Goal: Task Accomplishment & Management: Manage account settings

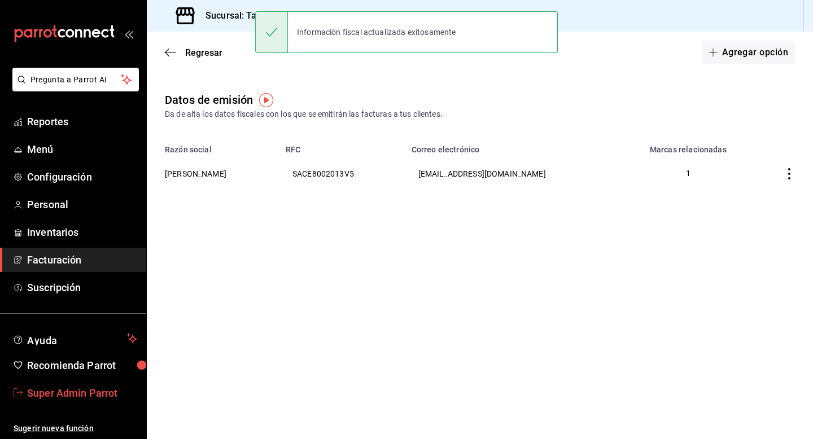
click at [76, 391] on span "Super Admin Parrot" at bounding box center [82, 393] width 110 height 15
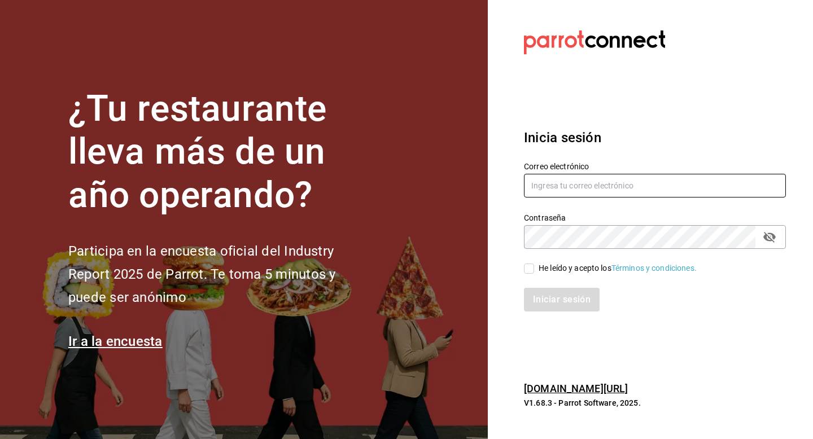
click at [551, 185] on input "text" at bounding box center [655, 186] width 262 height 24
type input "[EMAIL_ADDRESS][DOMAIN_NAME]"
click at [531, 265] on input "He leído y acepto los Términos y condiciones." at bounding box center [529, 269] width 10 height 10
checkbox input "true"
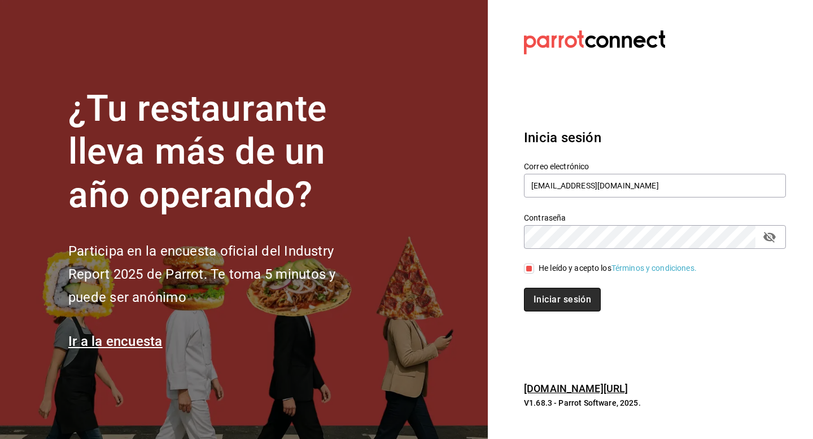
click at [531, 301] on button "Iniciar sesión" at bounding box center [562, 300] width 77 height 24
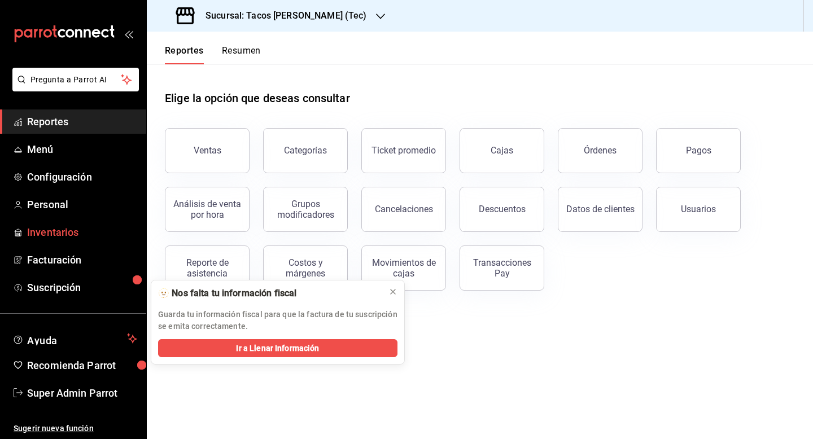
click at [40, 236] on span "Inventarios" at bounding box center [82, 232] width 110 height 15
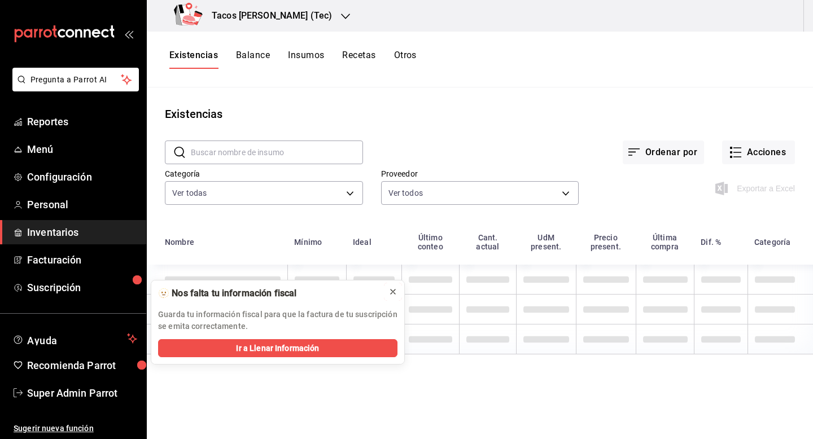
click at [393, 292] on icon at bounding box center [393, 292] width 5 height 5
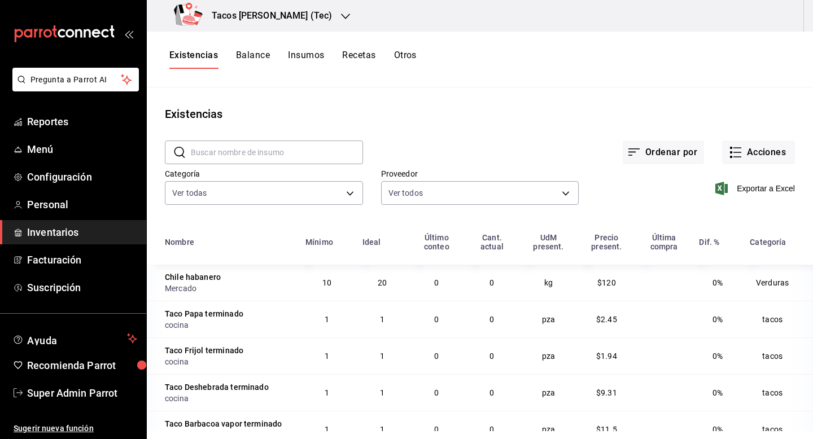
click at [411, 52] on button "Otros" at bounding box center [405, 59] width 23 height 19
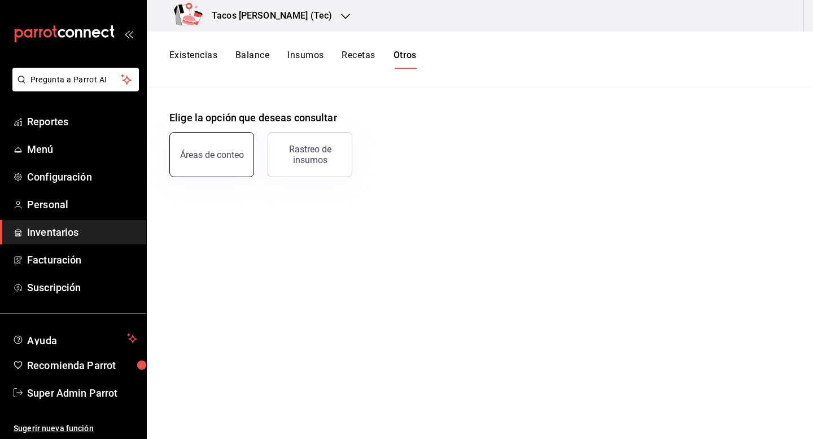
click at [224, 152] on div "Áreas de conteo" at bounding box center [212, 155] width 64 height 11
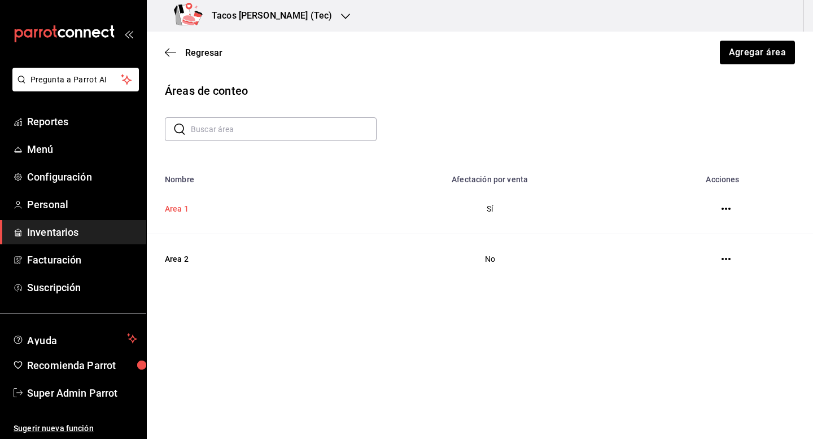
click at [187, 211] on td "Area 1" at bounding box center [241, 209] width 189 height 50
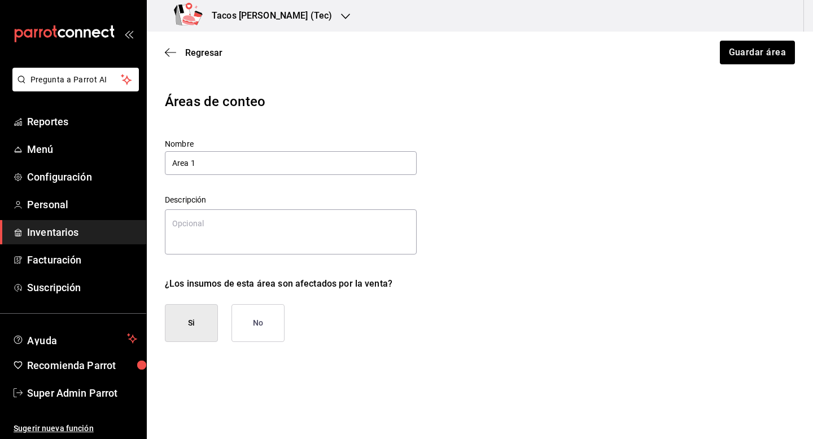
type textarea "x"
click at [211, 55] on span "Regresar" at bounding box center [203, 52] width 37 height 11
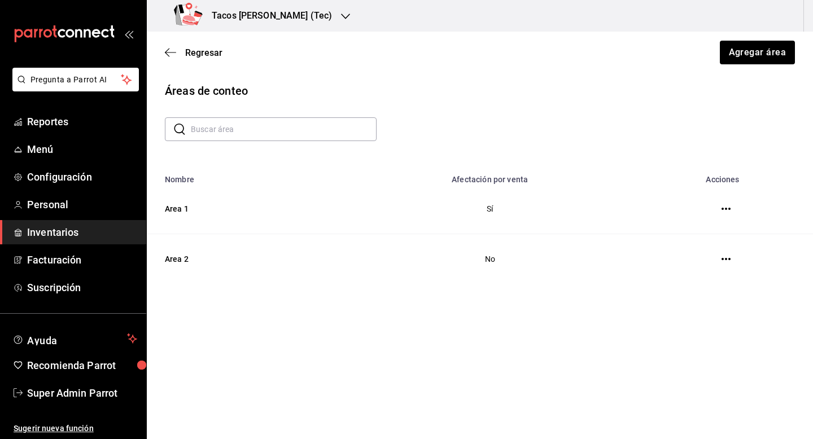
click at [211, 55] on span "Regresar" at bounding box center [203, 52] width 37 height 11
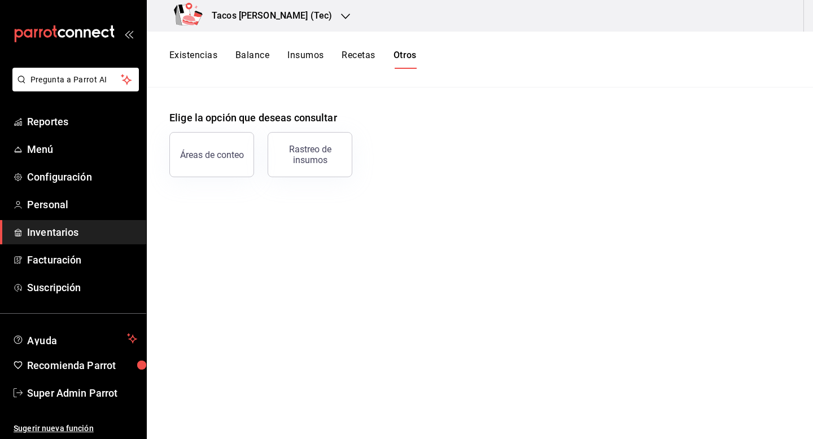
click at [41, 236] on span "Inventarios" at bounding box center [82, 232] width 110 height 15
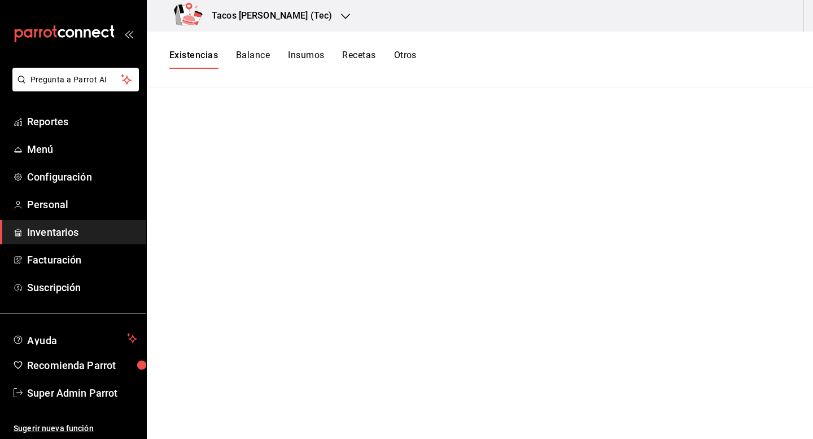
click at [302, 56] on button "Insumos" at bounding box center [306, 59] width 36 height 19
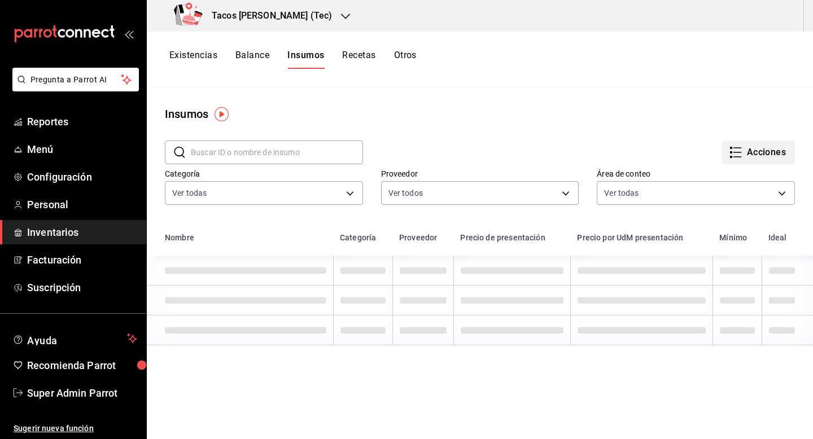
click at [768, 152] on button "Acciones" at bounding box center [758, 153] width 73 height 24
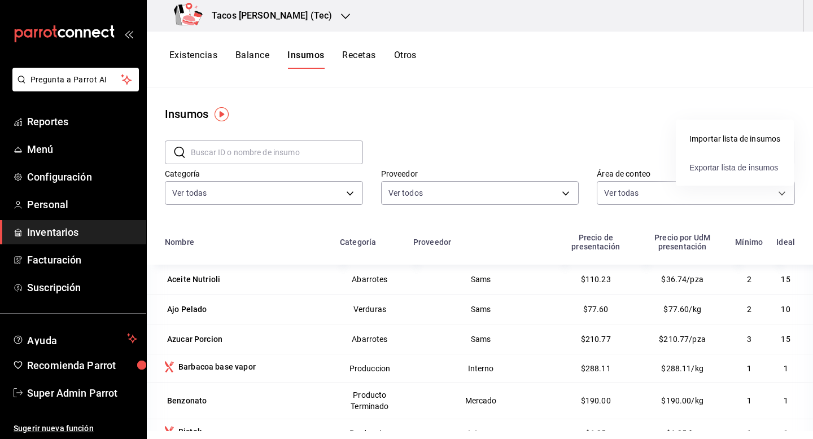
click at [699, 164] on span "Exportar lista de insumos" at bounding box center [734, 167] width 89 height 9
click at [762, 156] on button "Acciones" at bounding box center [758, 153] width 73 height 24
click at [747, 143] on div "Importar lista de insumos" at bounding box center [735, 139] width 91 height 12
click at [0, 0] on input "Importar lista de insumos" at bounding box center [0, 0] width 0 height 0
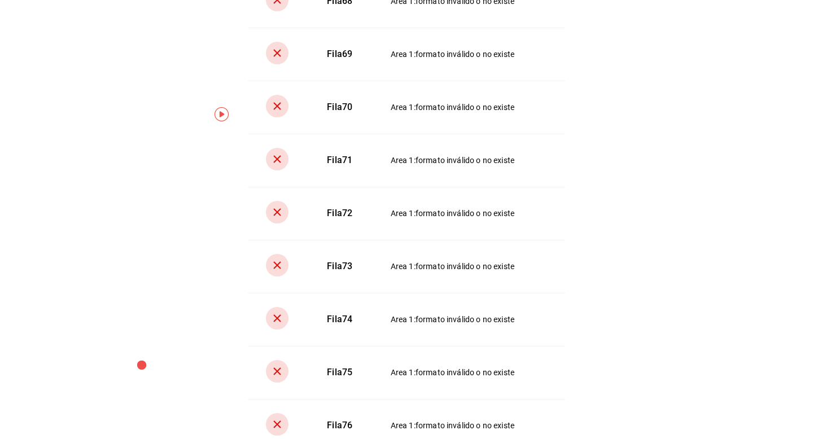
scroll to position [3988, 0]
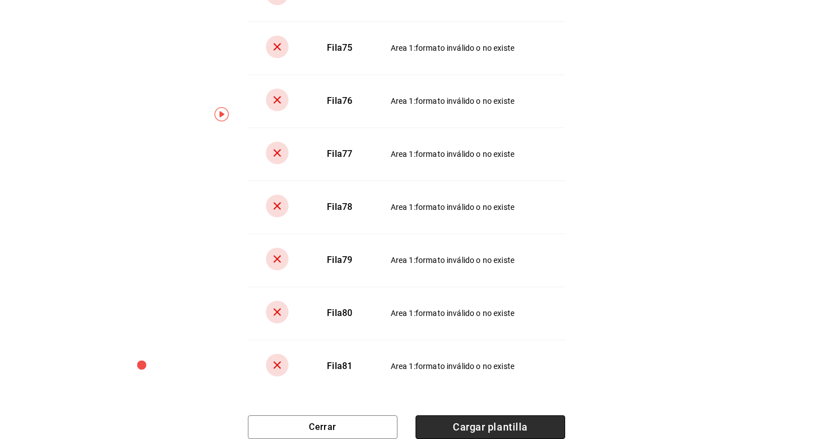
click at [459, 439] on span "Cargar plantilla" at bounding box center [491, 428] width 150 height 24
click at [0, 0] on input "Cargar plantilla" at bounding box center [0, 0] width 0 height 0
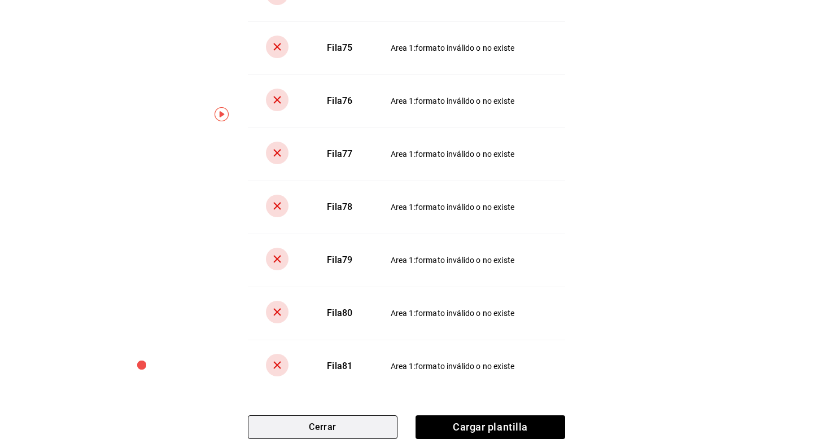
click at [343, 426] on button "Cerrar" at bounding box center [323, 428] width 150 height 24
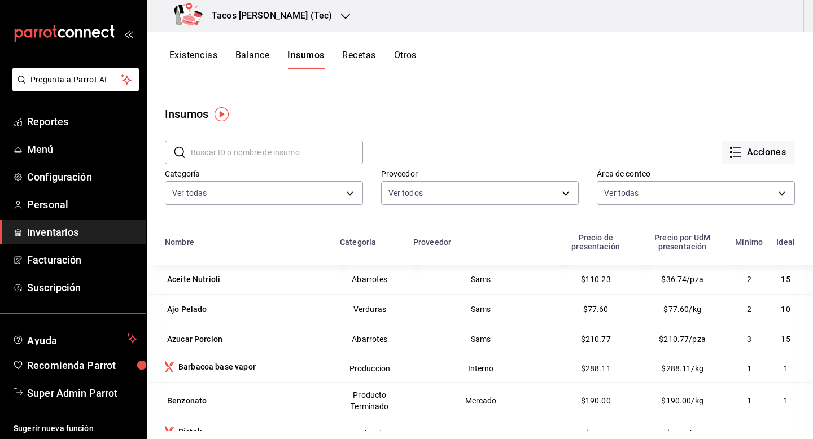
click at [403, 59] on button "Otros" at bounding box center [405, 59] width 23 height 19
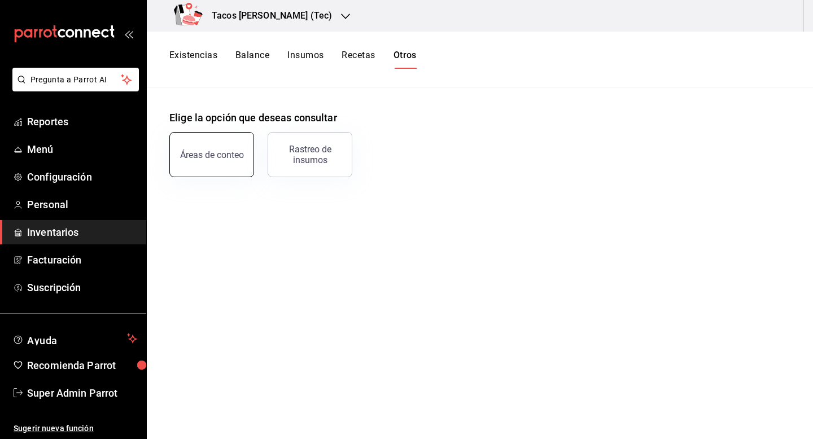
click at [212, 154] on div "Áreas de conteo" at bounding box center [212, 155] width 64 height 11
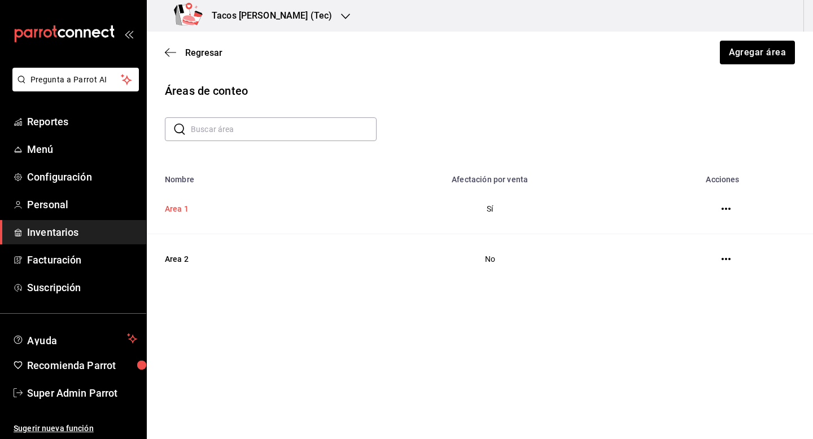
click at [212, 211] on td "Area 1" at bounding box center [241, 209] width 189 height 50
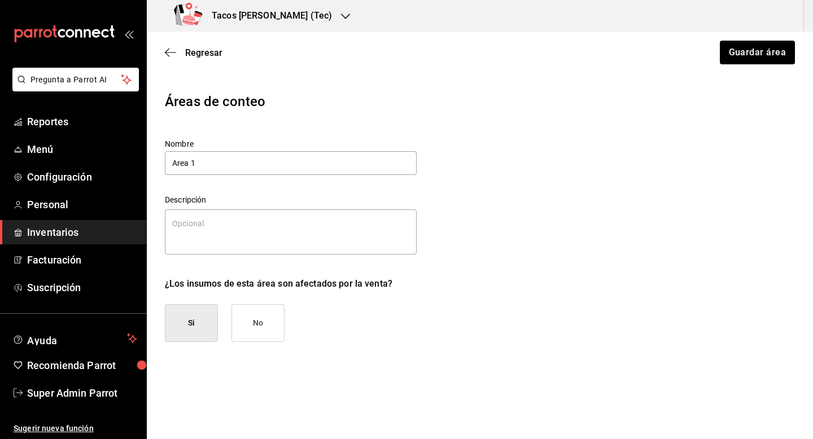
type textarea "x"
click at [210, 162] on input "Area 1" at bounding box center [291, 163] width 252 height 24
click at [210, 161] on input "Area 1" at bounding box center [291, 163] width 252 height 24
click at [194, 50] on span "Regresar" at bounding box center [203, 52] width 37 height 11
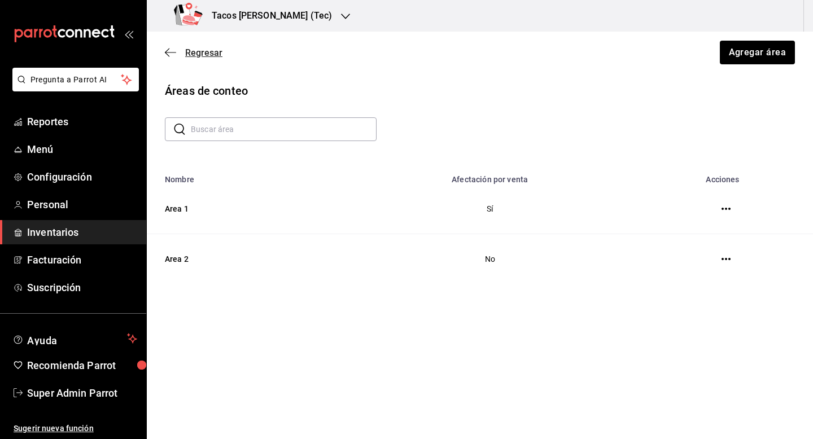
click at [199, 47] on span "Regresar" at bounding box center [203, 52] width 37 height 11
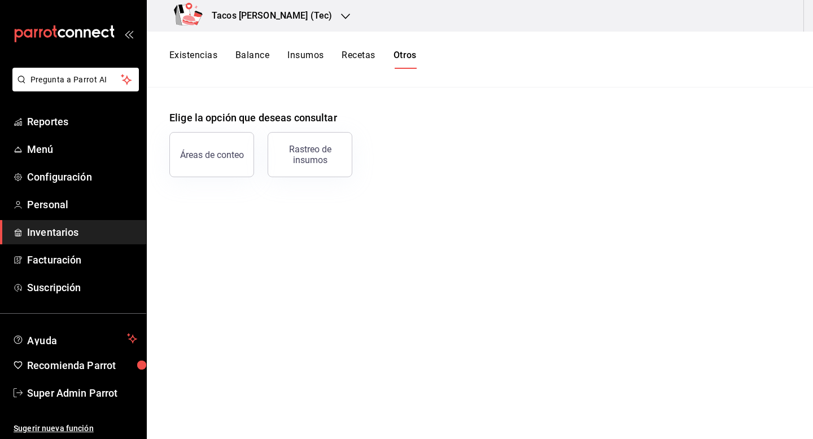
click at [200, 56] on button "Existencias" at bounding box center [193, 59] width 48 height 19
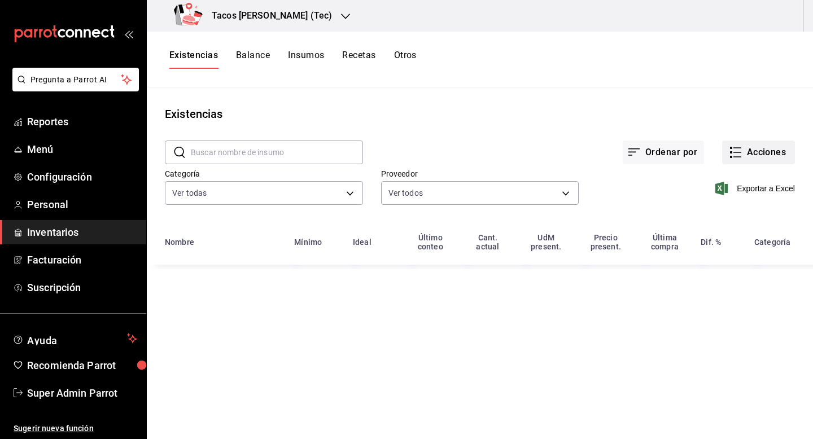
click at [745, 153] on button "Acciones" at bounding box center [758, 153] width 73 height 24
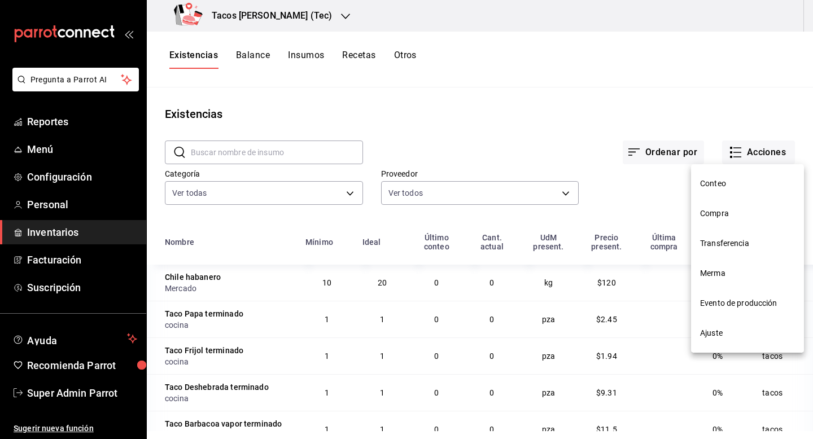
click at [276, 28] on div at bounding box center [406, 219] width 813 height 439
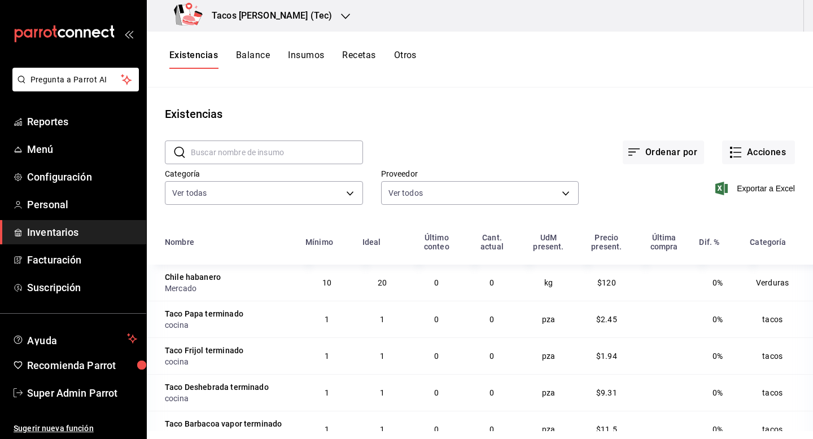
click at [300, 56] on button "Insumos" at bounding box center [306, 59] width 36 height 19
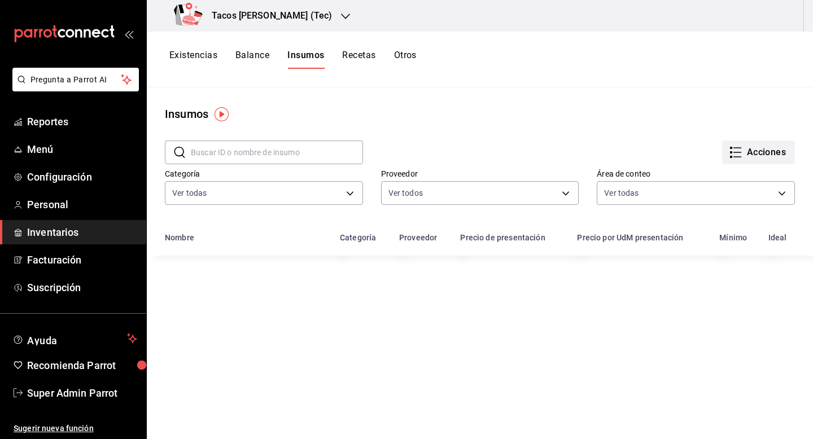
click at [756, 153] on button "Acciones" at bounding box center [758, 153] width 73 height 24
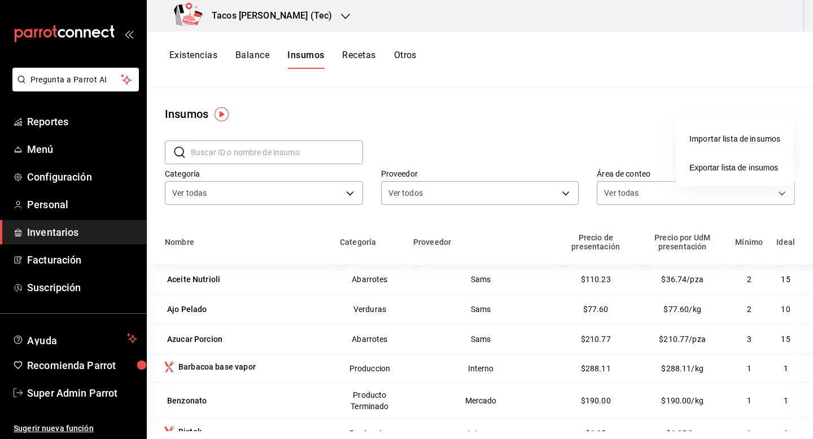
click at [738, 146] on li "Importar lista de insumos" at bounding box center [735, 139] width 118 height 30
click at [716, 135] on div "Importar lista de insumos" at bounding box center [735, 139] width 91 height 12
click at [0, 0] on input "Importar lista de insumos" at bounding box center [0, 0] width 0 height 0
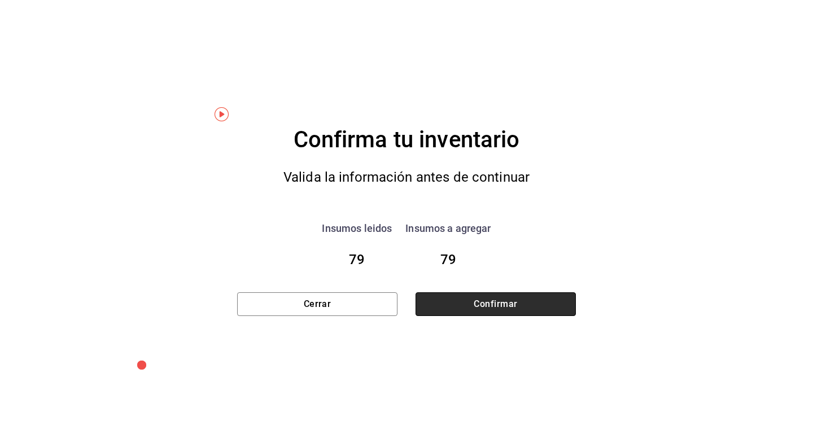
click at [441, 303] on button "Confirmar" at bounding box center [496, 305] width 160 height 24
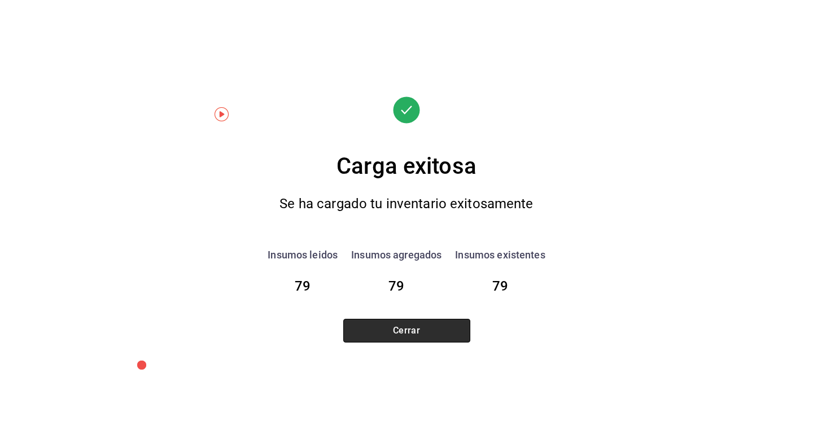
click at [407, 332] on button "Cerrar" at bounding box center [406, 331] width 127 height 24
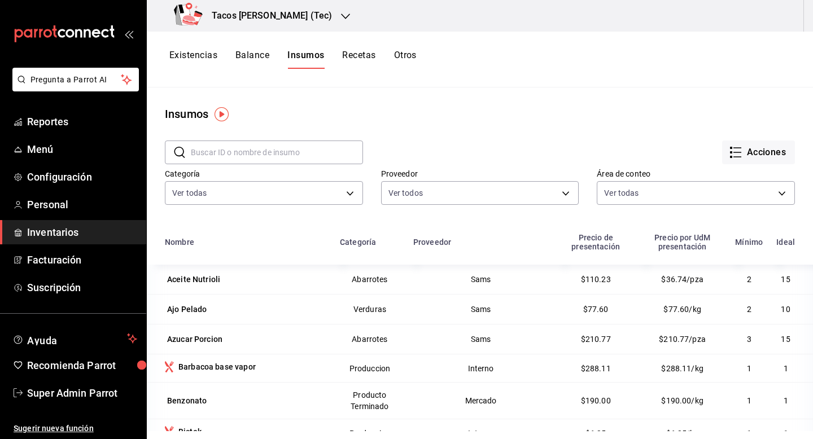
click at [300, 20] on h3 "Tacos don Pedro (Tec)" at bounding box center [267, 16] width 129 height 14
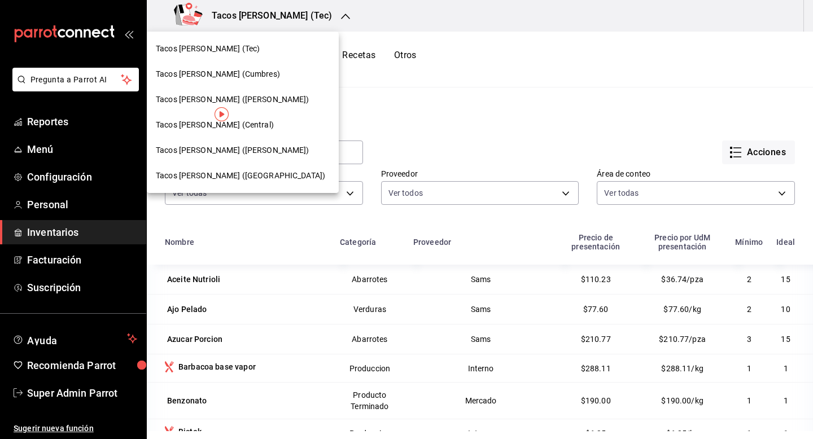
click at [259, 73] on div "Tacos Don Pedro (Cumbres)" at bounding box center [243, 74] width 174 height 12
